Goal: Task Accomplishment & Management: Complete application form

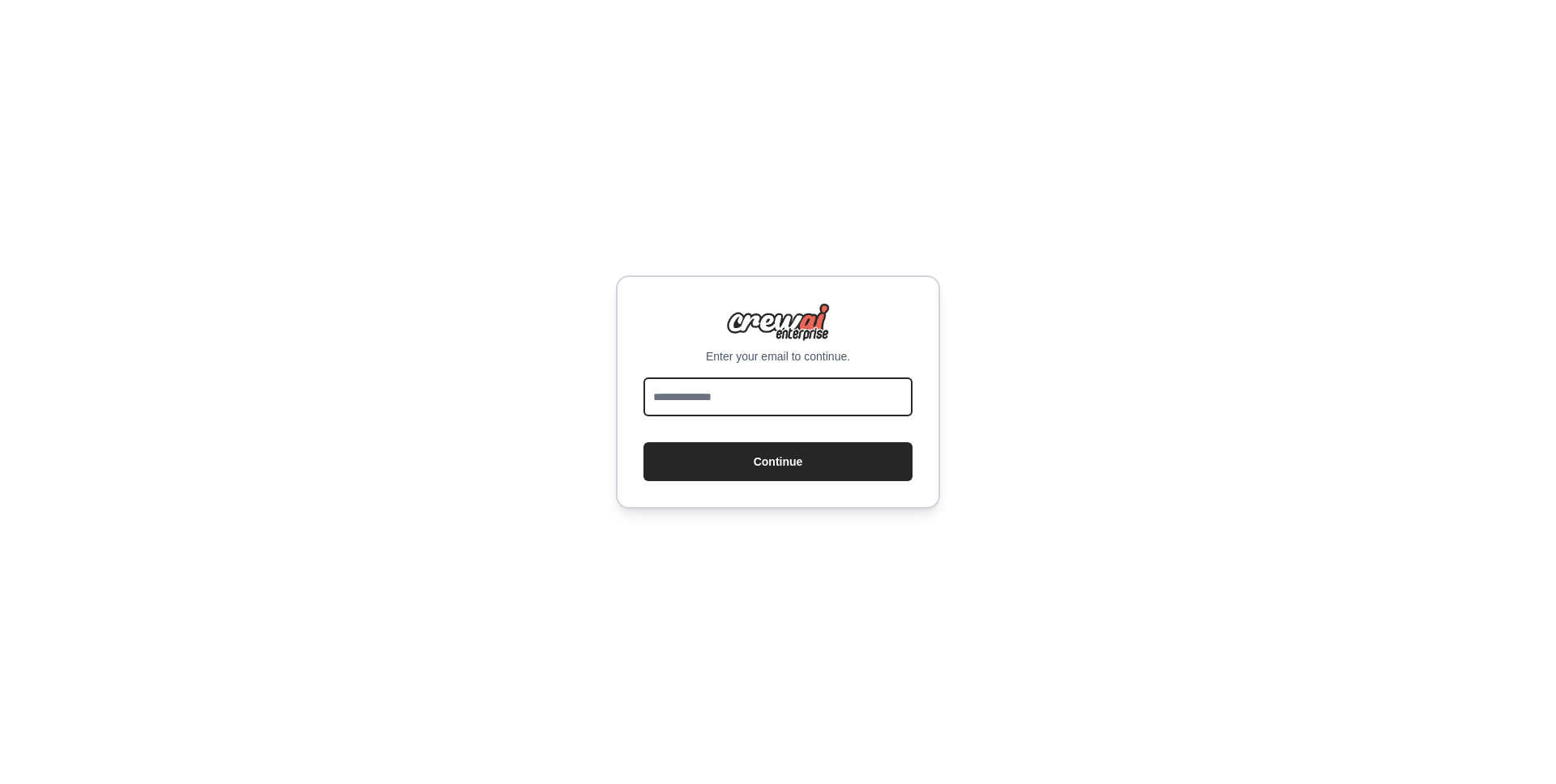
click at [792, 379] on input "email" at bounding box center [778, 397] width 269 height 39
click at [925, 282] on div "Enter your email to continue. Continue" at bounding box center [778, 392] width 324 height 233
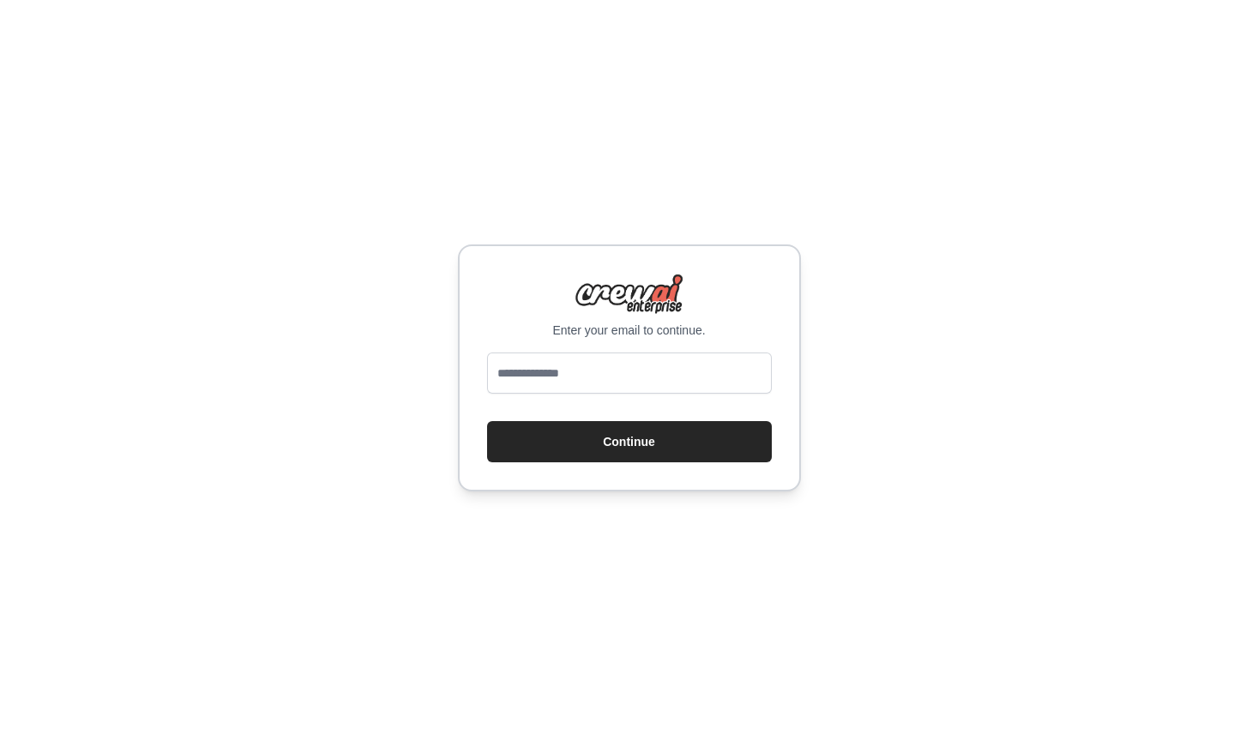
click at [765, 255] on div "Enter your email to continue. Continue" at bounding box center [629, 367] width 343 height 247
click at [660, 376] on input "email" at bounding box center [629, 373] width 285 height 41
click at [660, 378] on input "email" at bounding box center [629, 373] width 285 height 41
type input "*"
click at [688, 529] on div "Enter your email to continue. Continue" at bounding box center [629, 367] width 1258 height 735
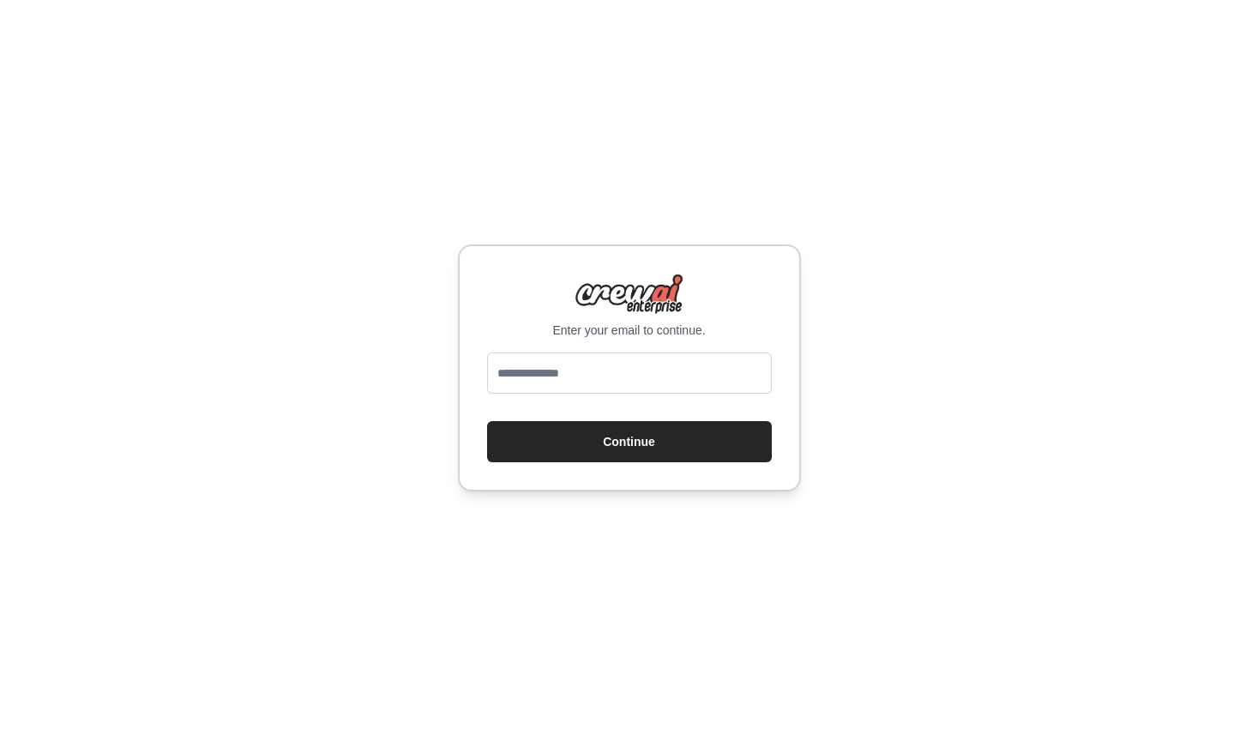
click at [637, 325] on p "Enter your email to continue." at bounding box center [629, 330] width 285 height 17
click at [665, 280] on img at bounding box center [630, 294] width 110 height 41
click at [604, 391] on input "email" at bounding box center [629, 373] width 285 height 41
click at [609, 368] on input "email" at bounding box center [629, 373] width 285 height 41
type input "*"
